Goal: Obtain resource: Obtain resource

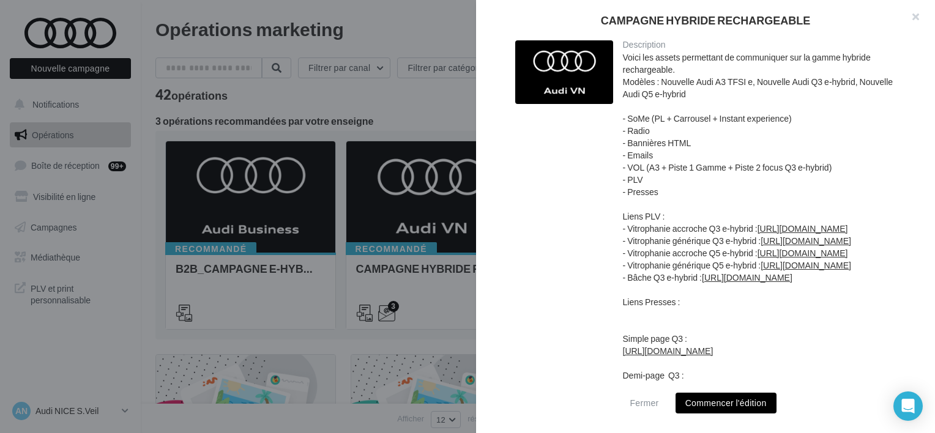
scroll to position [699, 0]
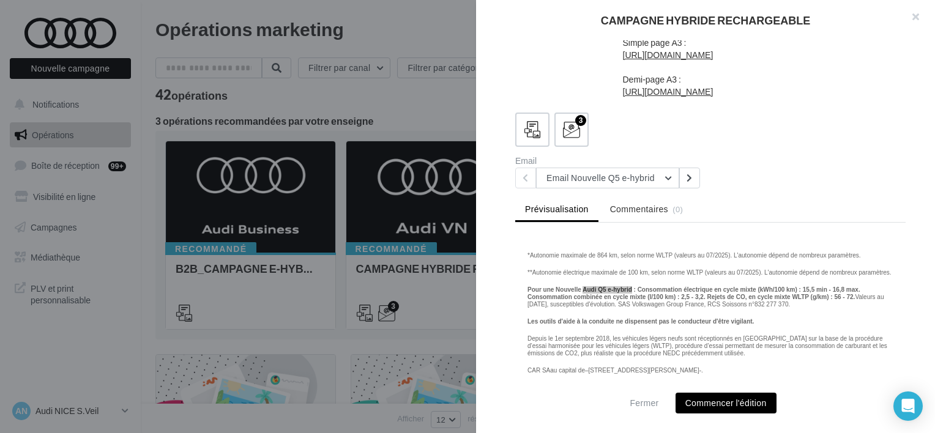
click at [421, 114] on div at bounding box center [467, 216] width 935 height 433
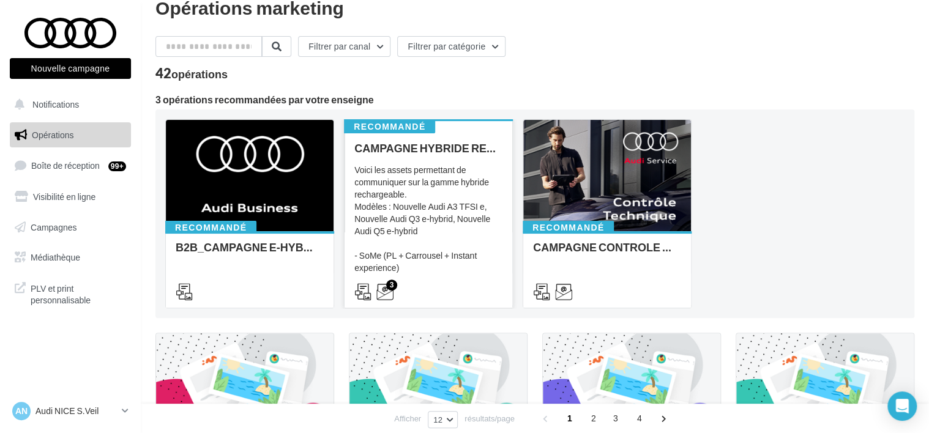
scroll to position [0, 0]
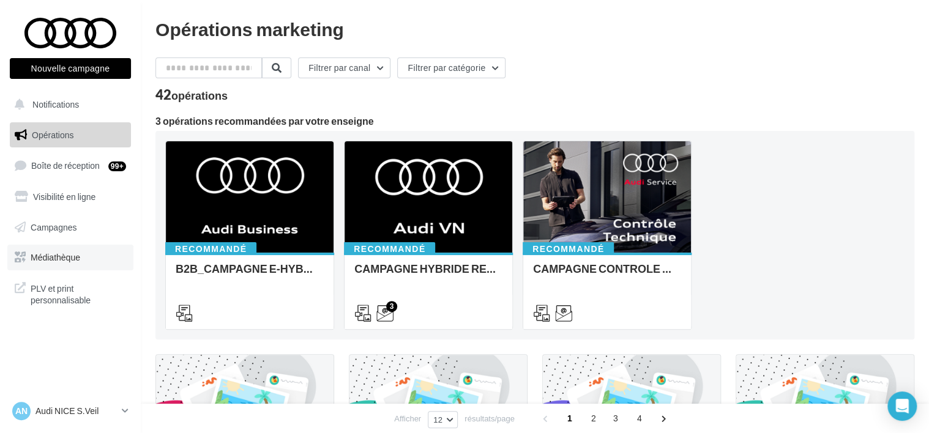
click at [51, 253] on span "Médiathèque" at bounding box center [56, 257] width 50 height 10
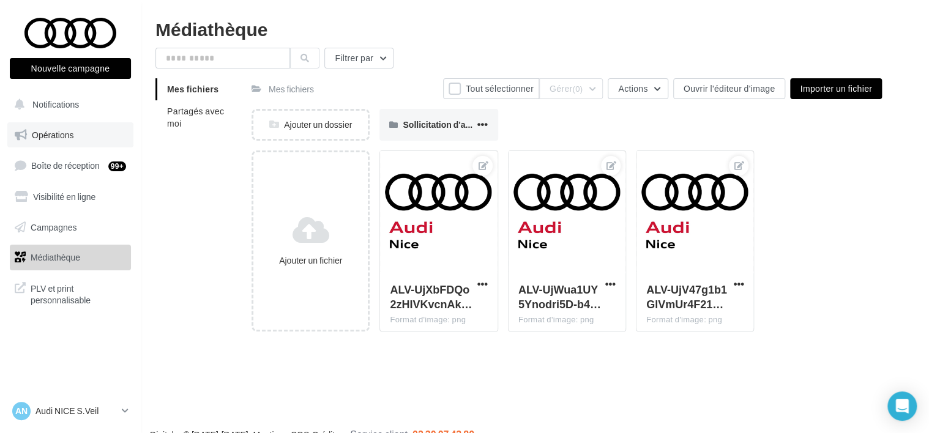
click at [56, 133] on span "Opérations" at bounding box center [53, 135] width 42 height 10
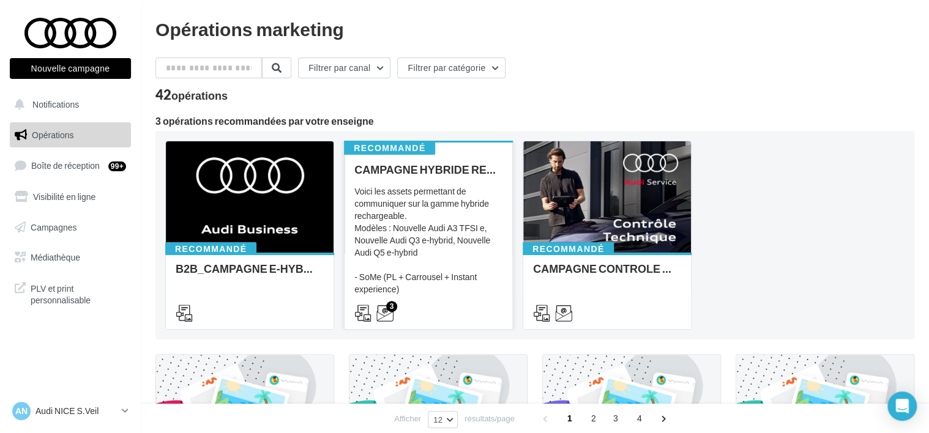
click at [430, 192] on div "Voici les assets permettant de communiquer sur la gamme hybride rechargeable. M…" at bounding box center [428, 246] width 148 height 122
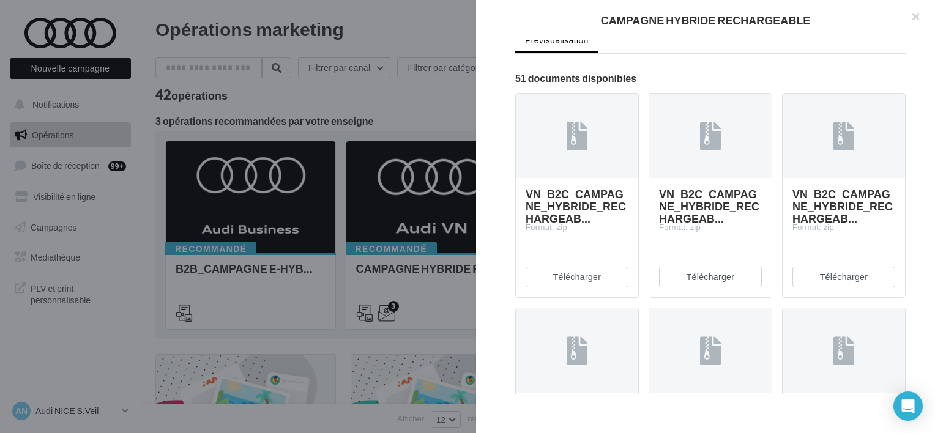
scroll to position [673, 0]
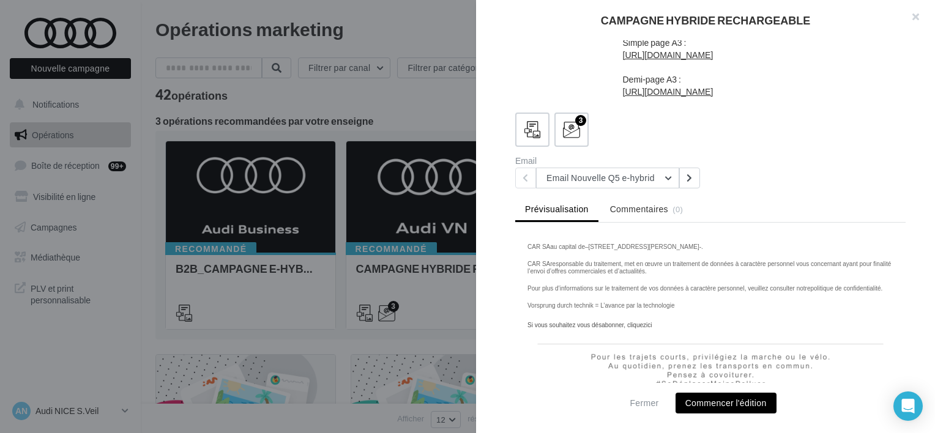
scroll to position [1822, 0]
click at [687, 182] on icon at bounding box center [690, 178] width 6 height 9
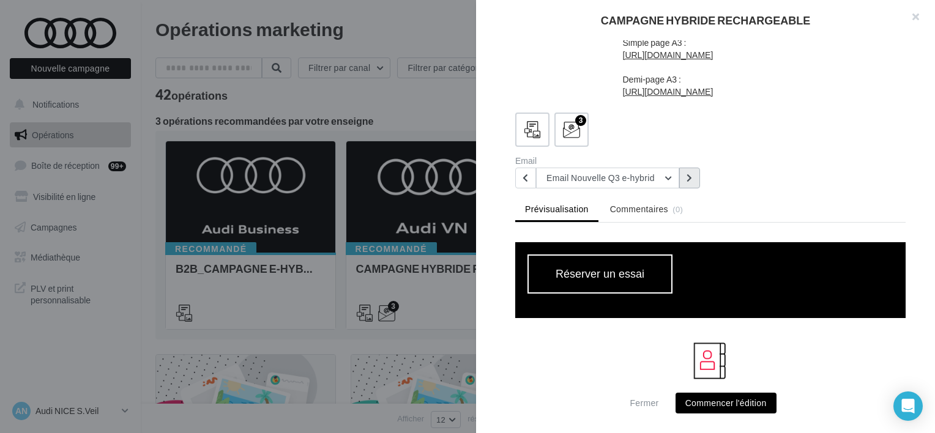
scroll to position [1102, 0]
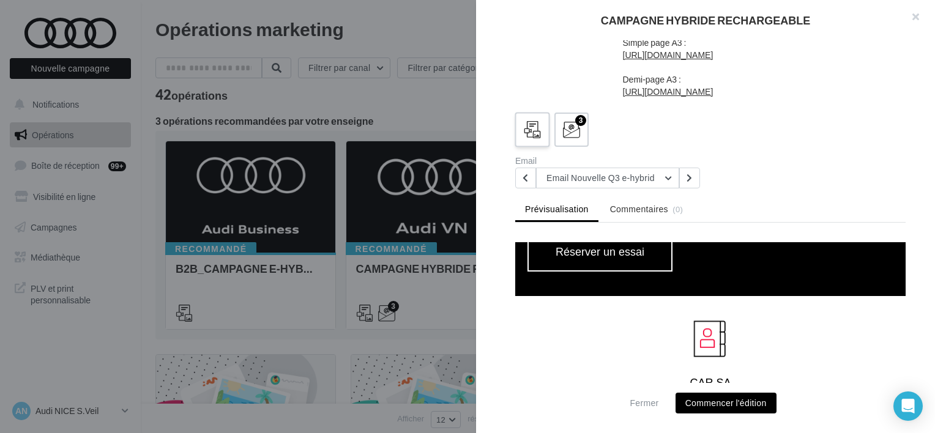
click at [532, 139] on icon at bounding box center [533, 130] width 18 height 18
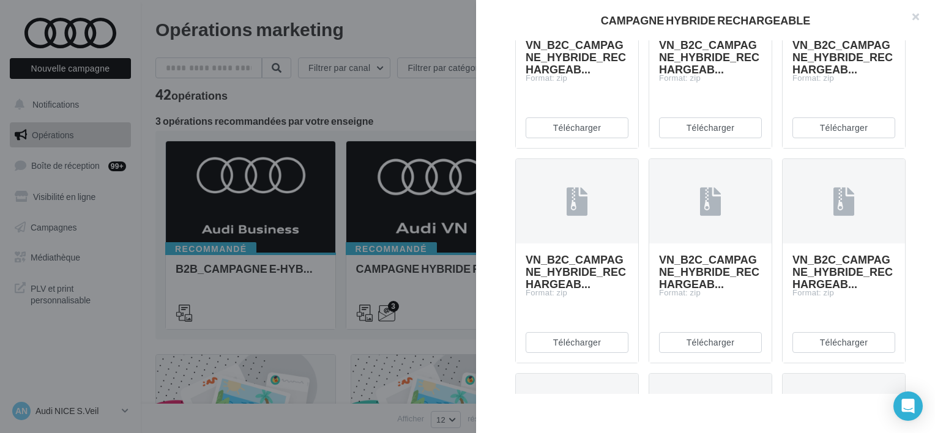
scroll to position [673, 0]
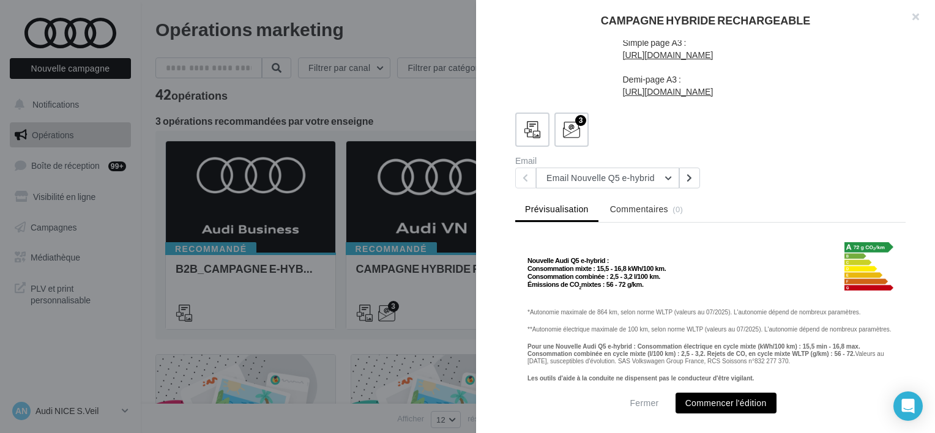
scroll to position [1638, 0]
drag, startPoint x: 525, startPoint y: 275, endPoint x: 646, endPoint y: 301, distance: 123.9
click at [646, 301] on tbody "Nouvelle Audi Q5 e-hybrid : Consommation mixte : 15,5 - 16,8 kWh/100 km. Consom…" at bounding box center [710, 405] width 391 height 348
click at [690, 176] on icon at bounding box center [690, 178] width 6 height 9
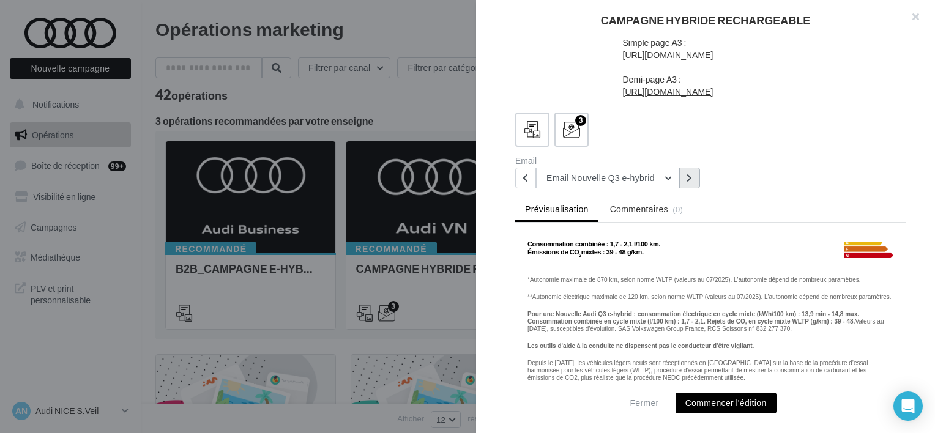
scroll to position [1692, 0]
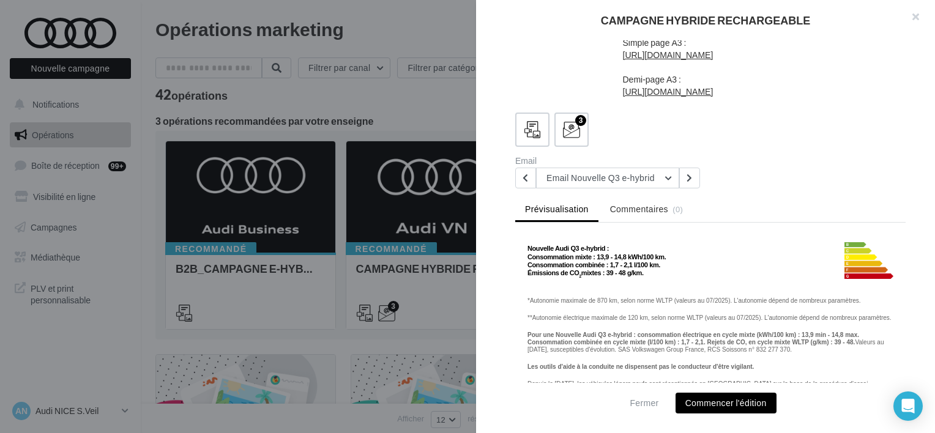
drag, startPoint x: 531, startPoint y: 272, endPoint x: 861, endPoint y: 300, distance: 330.5
click at [861, 300] on tbody "Nouvelle Audi Q3 e-hybrid : Consommation mixte : 13,9 - 14,8 kWh/100 km. Consom…" at bounding box center [710, 392] width 391 height 348
copy tbody "Autonomie maximale de 870 km, selon norme WLTP (valeurs au 07/2025). L'autonomi…"
click at [697, 185] on button at bounding box center [689, 178] width 21 height 21
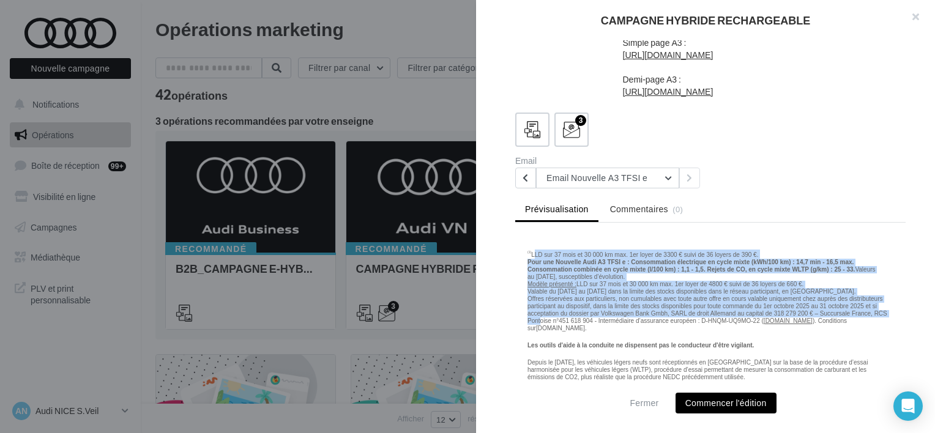
scroll to position [1792, 0]
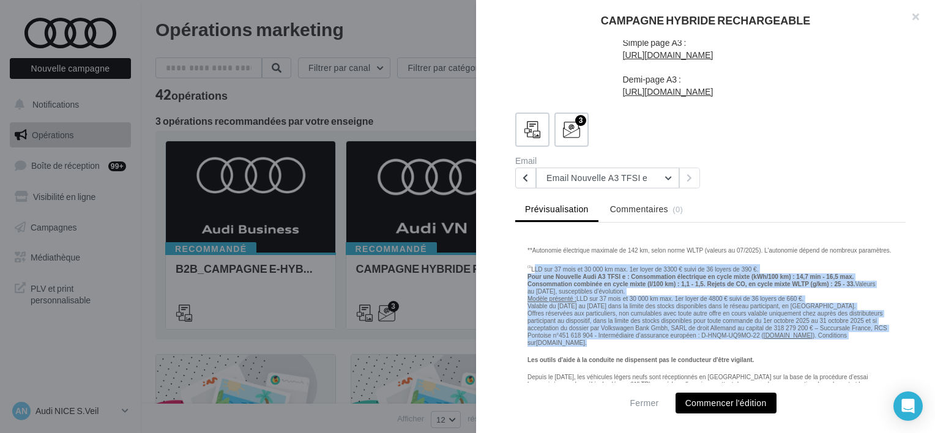
drag, startPoint x: 533, startPoint y: 310, endPoint x: 607, endPoint y: 329, distance: 76.6
click at [607, 329] on td "(1) LLD sur 37 mois et 30 000 km max. 1er loyer de 3300 € suivi de 36 loyers de…" at bounding box center [710, 301] width 391 height 92
copy font "LLD sur 37 mois et 30 000 km max. 1er loyer de 3300 € suivi de 36 loyers de 390…"
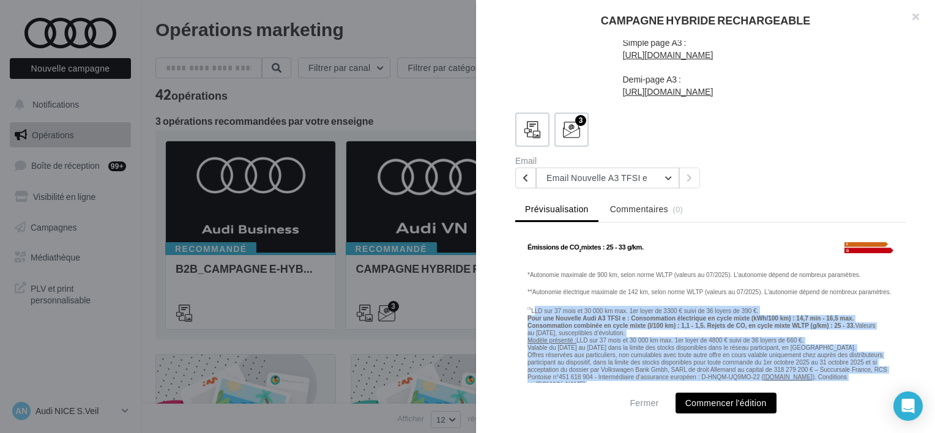
scroll to position [1731, 0]
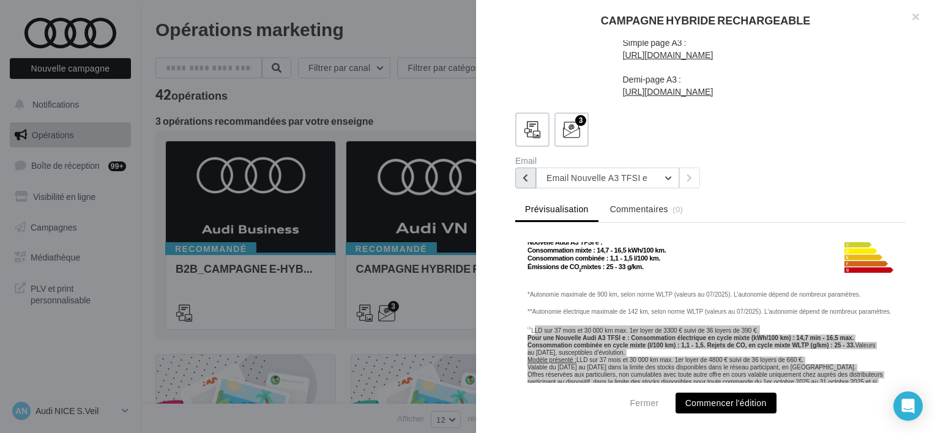
click at [531, 178] on button at bounding box center [525, 178] width 21 height 21
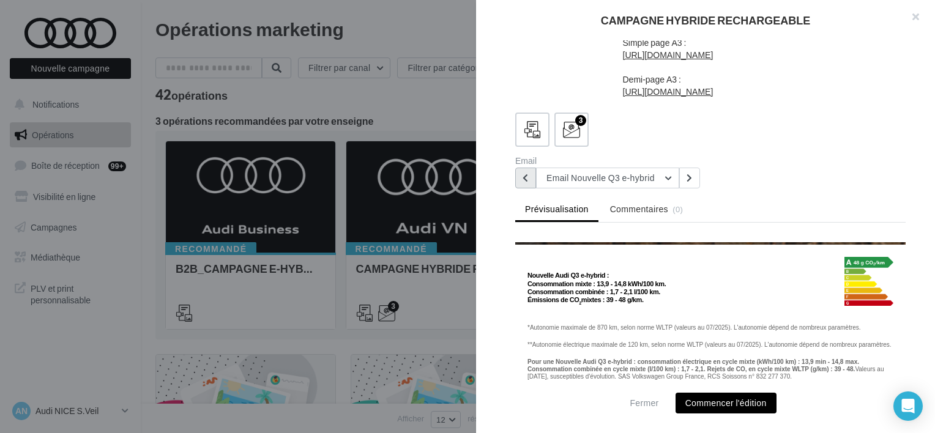
scroll to position [1631, 0]
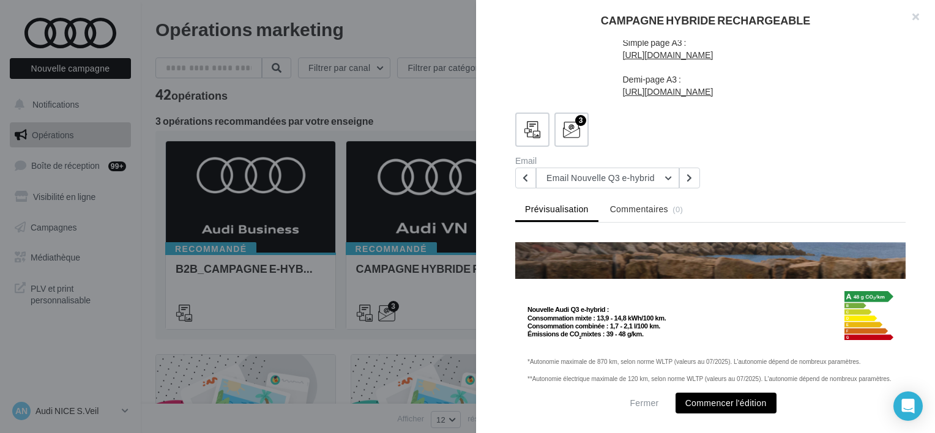
drag, startPoint x: 527, startPoint y: 285, endPoint x: 666, endPoint y: 306, distance: 140.6
click at [666, 306] on td "Nouvelle Audi Q3 e-hybrid : Consommation mixte : 13,9 - 14,8 kWh/100 km. Consom…" at bounding box center [665, 315] width 274 height 49
copy font "Nouvelle Audi Q3 e-hybrid : Consommation mixte : 13,9 - 14,8 kWh/100 km. Consom…"
click at [711, 294] on td "Nouvelle Audi Q3 e-hybrid : Consommation mixte : 13,9 - 14,8 kWh/100 km. Consom…" at bounding box center [665, 315] width 274 height 49
click at [691, 171] on button at bounding box center [689, 178] width 21 height 21
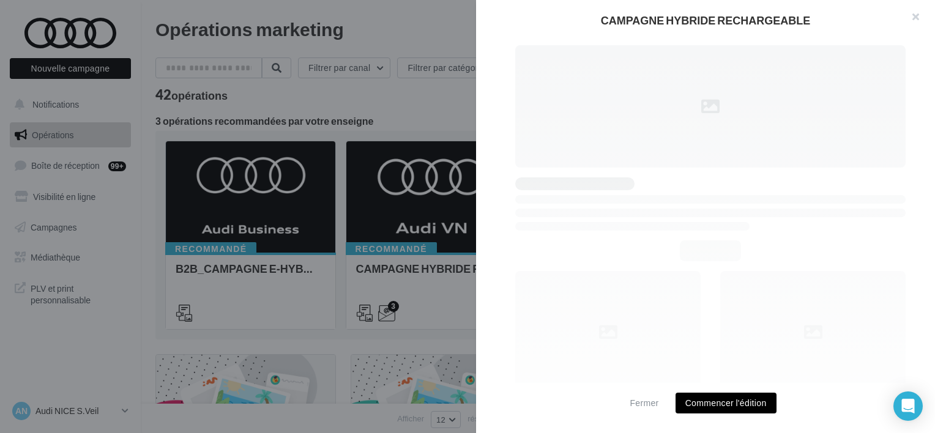
scroll to position [0, 0]
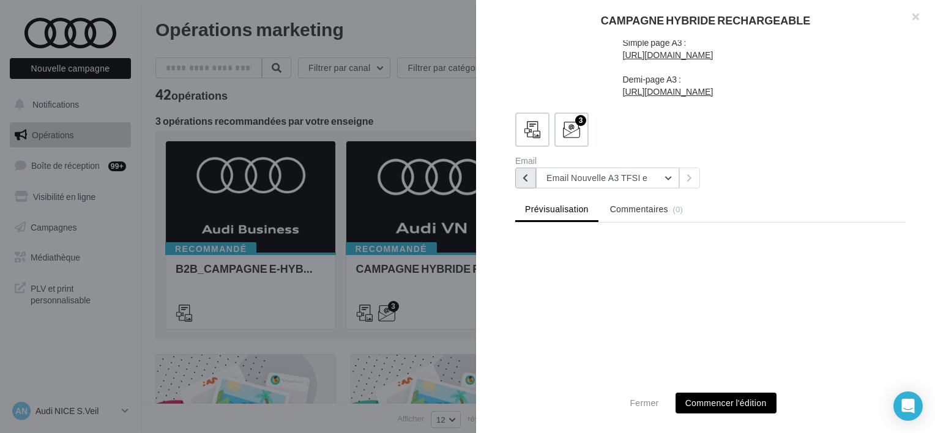
click at [524, 171] on button at bounding box center [525, 178] width 21 height 21
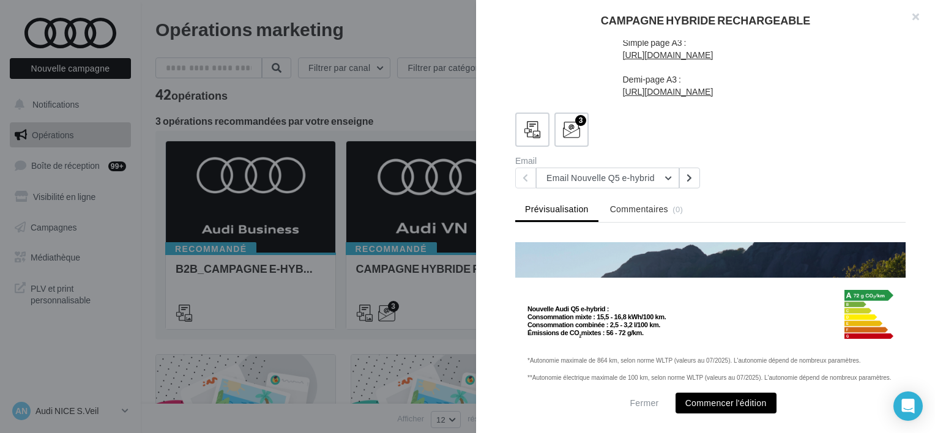
scroll to position [1592, 0]
drag, startPoint x: 539, startPoint y: 270, endPoint x: 646, endPoint y: 290, distance: 109.6
click at [646, 290] on td "Nouvelle Audi Q5 e-hybrid : Consommation mixte : 15,5 - 16,8 kWh/100 km. Consom…" at bounding box center [665, 314] width 274 height 49
click at [650, 294] on td "Nouvelle Audi Q5 e-hybrid : Consommation mixte : 15,5 - 16,8 kWh/100 km. Consom…" at bounding box center [665, 314] width 274 height 49
drag, startPoint x: 642, startPoint y: 294, endPoint x: 526, endPoint y: 269, distance: 118.4
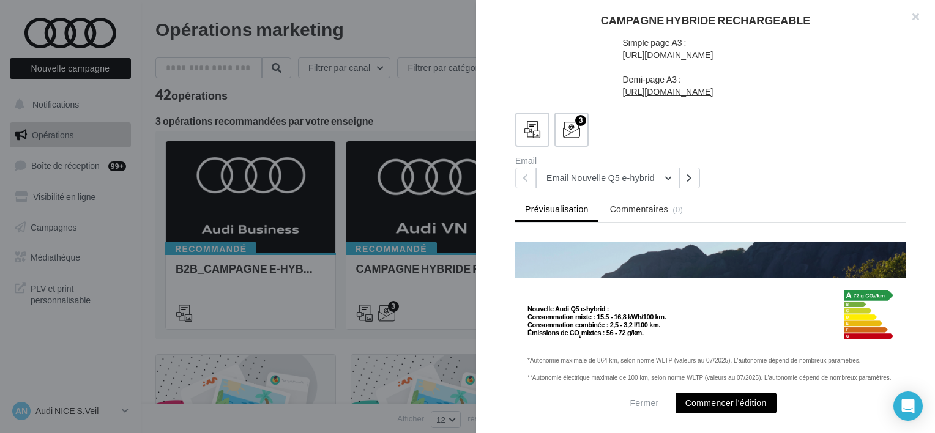
click at [526, 278] on td "Nouvelle Audi Q5 e-hybrid : Consommation mixte : 15,5 - 16,8 kWh/100 km. Consom…" at bounding box center [710, 308] width 391 height 61
copy td "Nouvelle Audi Q5 e-hybrid : Consommation mixte : 15,5 - 16,8 kWh/100 km. Consom…"
click at [691, 179] on icon at bounding box center [690, 178] width 6 height 9
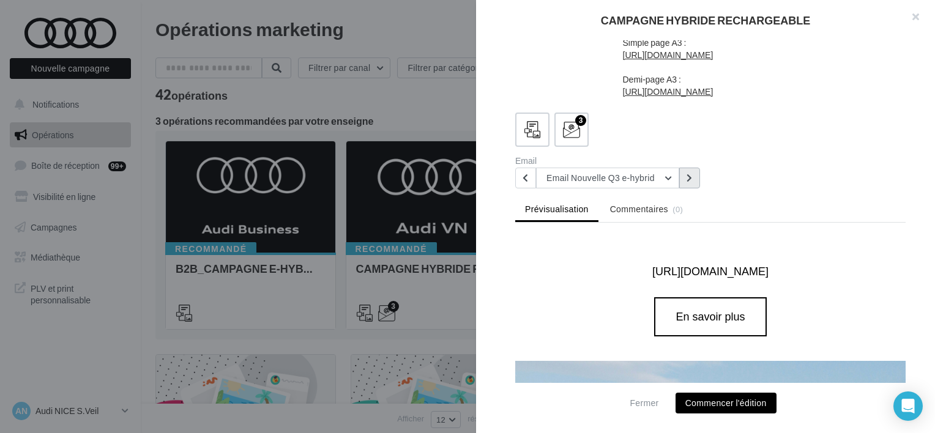
scroll to position [1325, 0]
click at [689, 179] on icon at bounding box center [690, 178] width 6 height 9
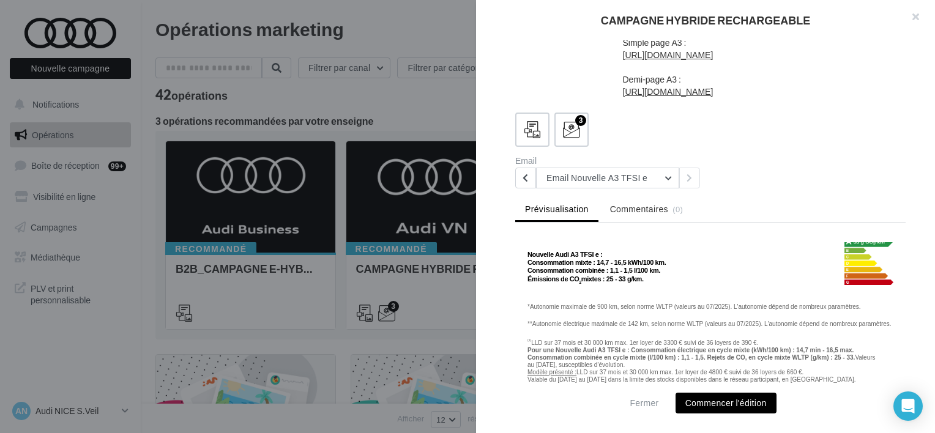
scroll to position [1592, 0]
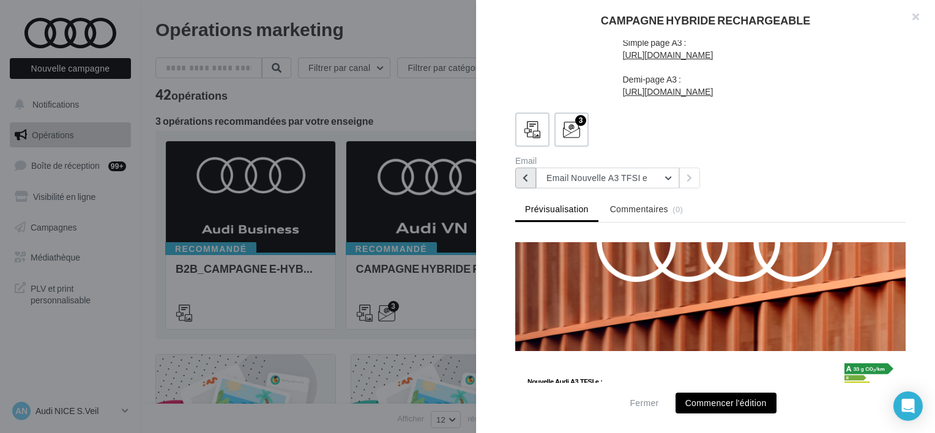
click at [526, 177] on icon at bounding box center [526, 178] width 6 height 9
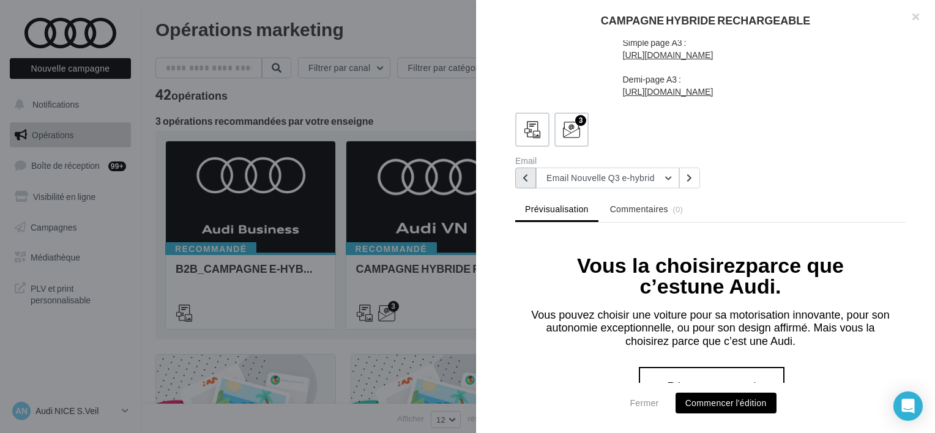
scroll to position [490, 0]
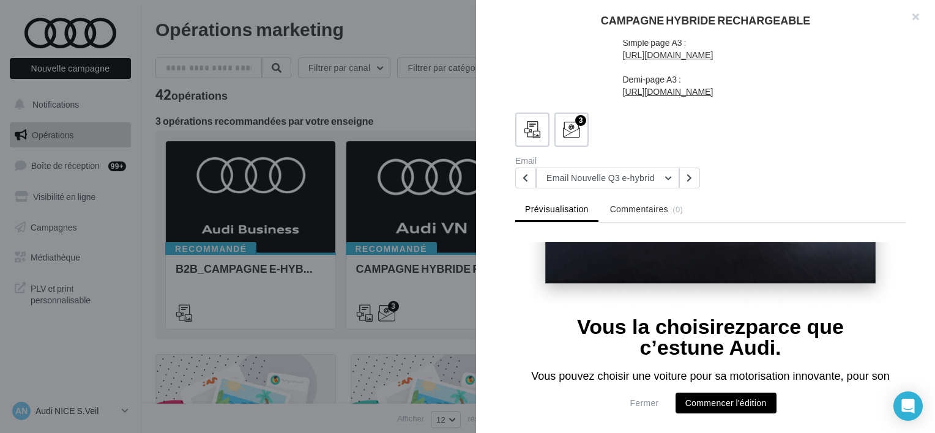
drag, startPoint x: 545, startPoint y: 307, endPoint x: 766, endPoint y: 327, distance: 222.5
click at [766, 327] on td "Vous la choisirez parce que c’est une Audi." at bounding box center [710, 331] width 391 height 54
copy font "Vous la choisirez parce que c’est une Audi."
